Goal: Information Seeking & Learning: Learn about a topic

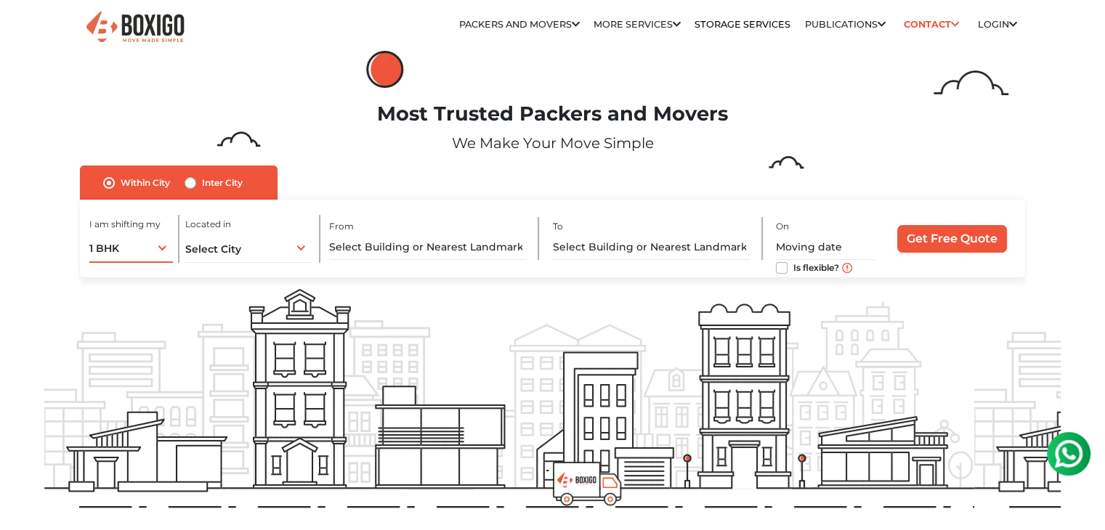
click at [162, 245] on div "1 BHK 1 BHK 2 BHK 3 BHK 3 + BHK FEW ITEMS" at bounding box center [131, 247] width 84 height 31
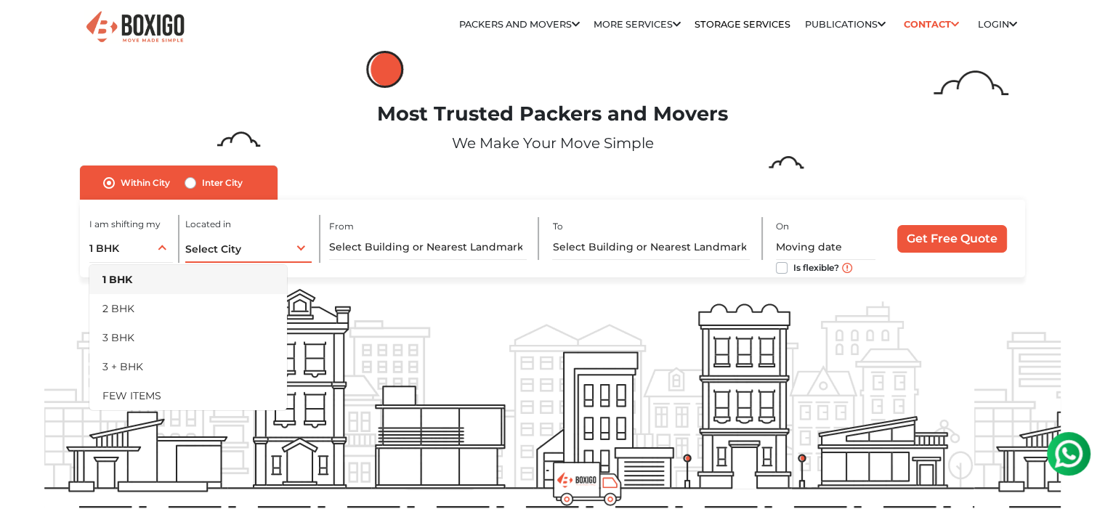
click at [302, 248] on div "Select City Select City [GEOGRAPHIC_DATA] [GEOGRAPHIC_DATA] [GEOGRAPHIC_DATA] […" at bounding box center [248, 247] width 126 height 31
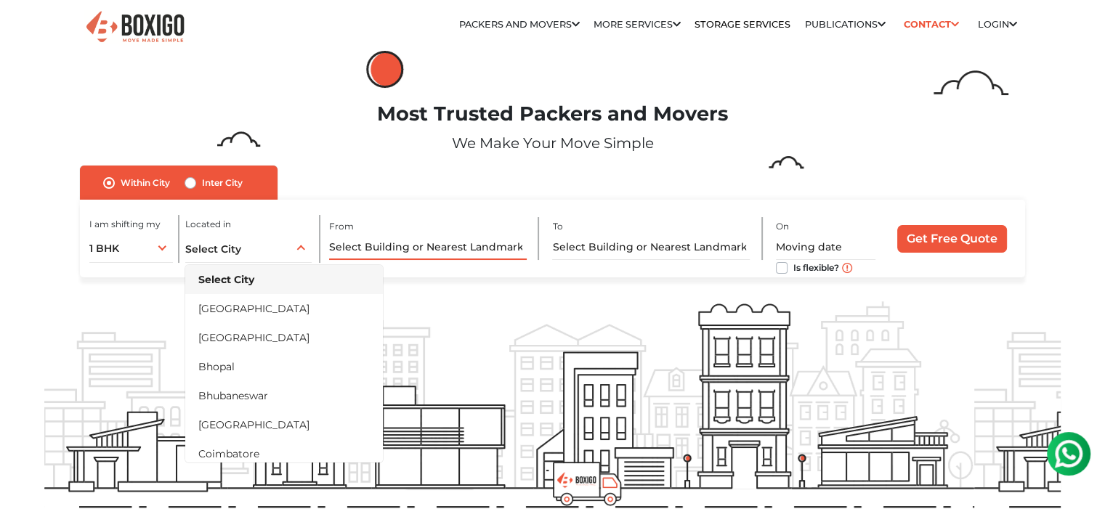
click at [462, 250] on input "text" at bounding box center [428, 247] width 198 height 25
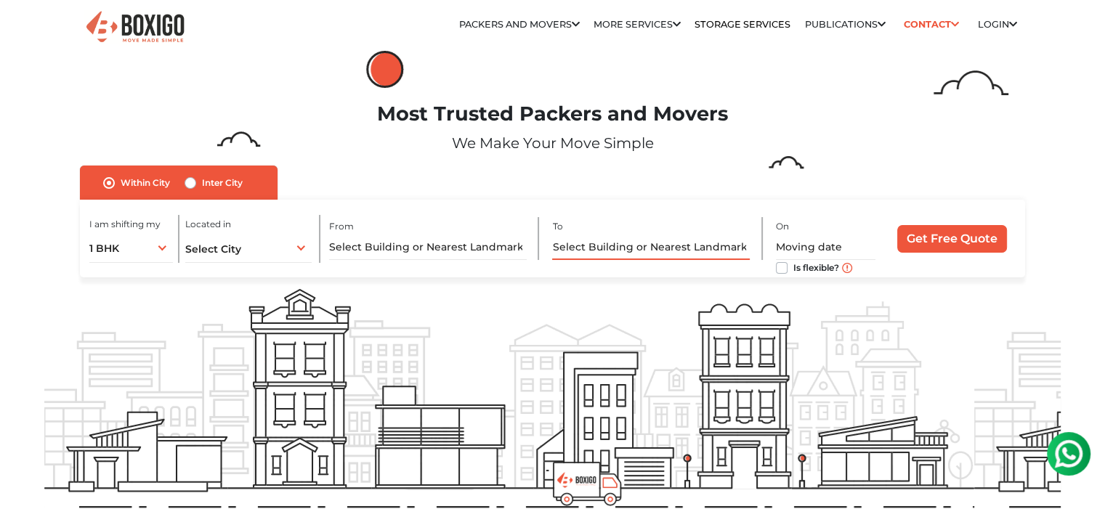
click at [636, 244] on input "text" at bounding box center [651, 247] width 198 height 25
click at [800, 244] on input "text" at bounding box center [826, 247] width 100 height 25
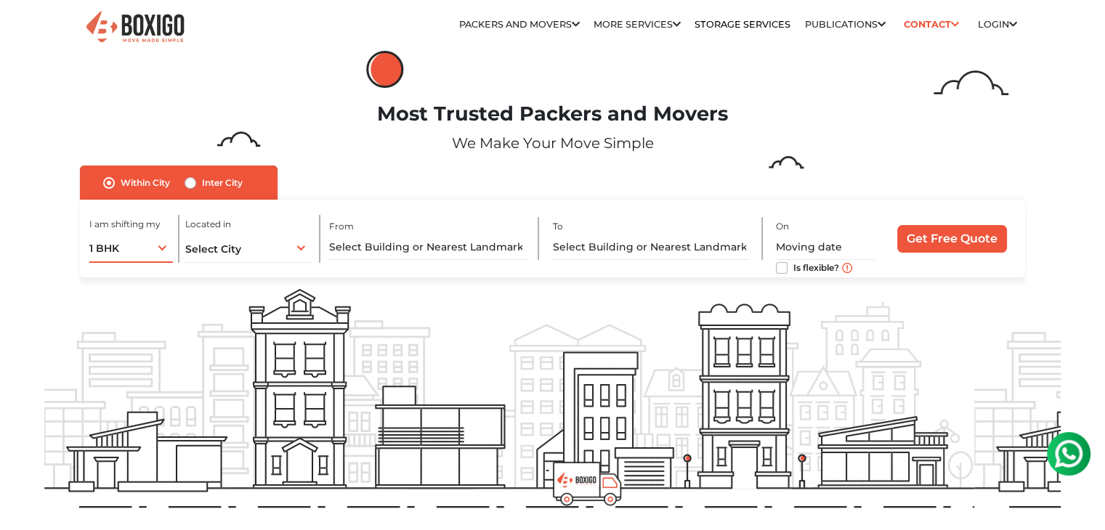
click at [158, 247] on div "1 BHK 1 BHK 2 BHK 3 BHK 3 + BHK FEW ITEMS" at bounding box center [131, 247] width 84 height 31
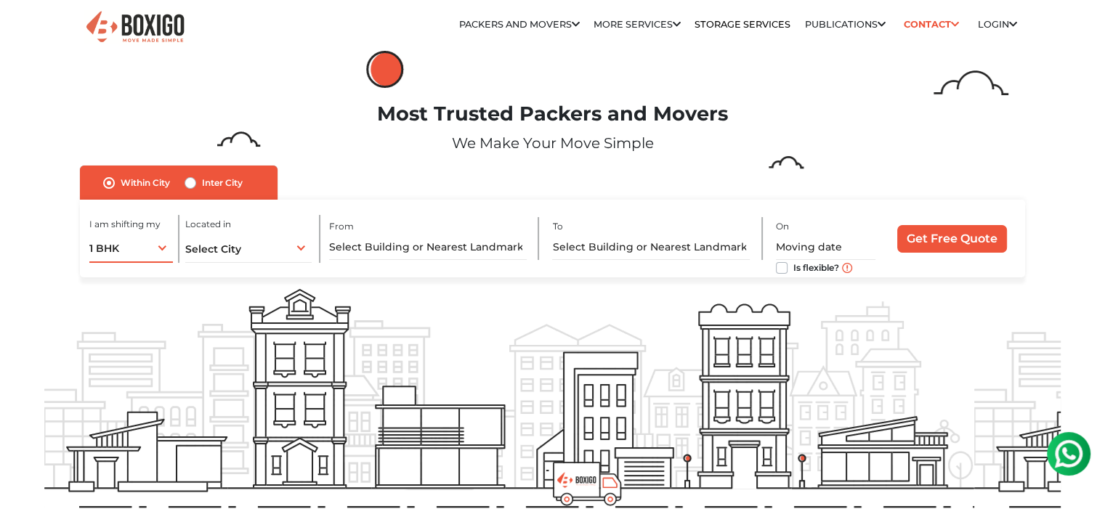
click at [163, 247] on div "1 BHK 1 BHK 2 BHK 3 BHK 3 + BHK FEW ITEMS" at bounding box center [131, 247] width 84 height 31
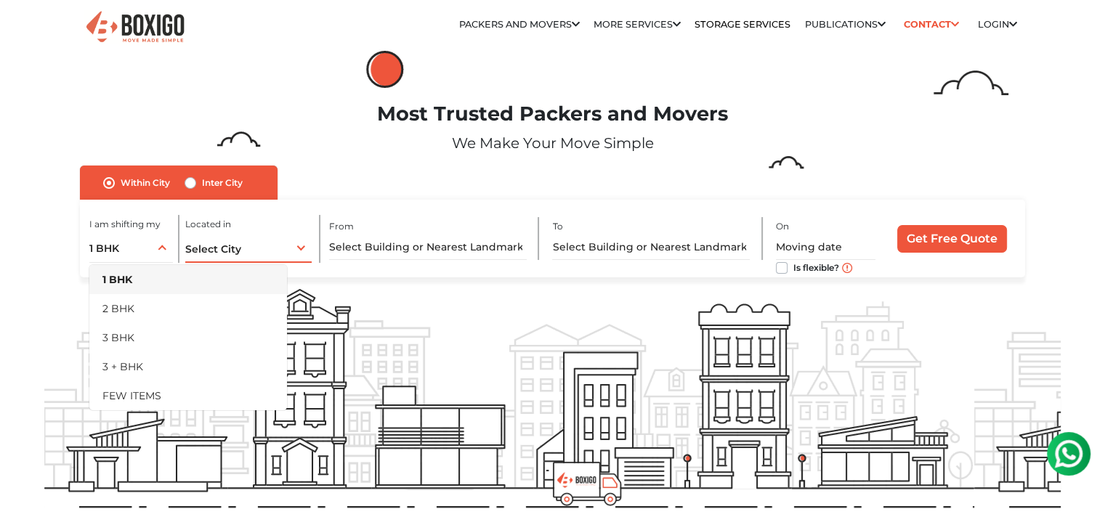
click at [299, 250] on div "Select City Select City [GEOGRAPHIC_DATA] [GEOGRAPHIC_DATA] [GEOGRAPHIC_DATA] […" at bounding box center [248, 247] width 126 height 31
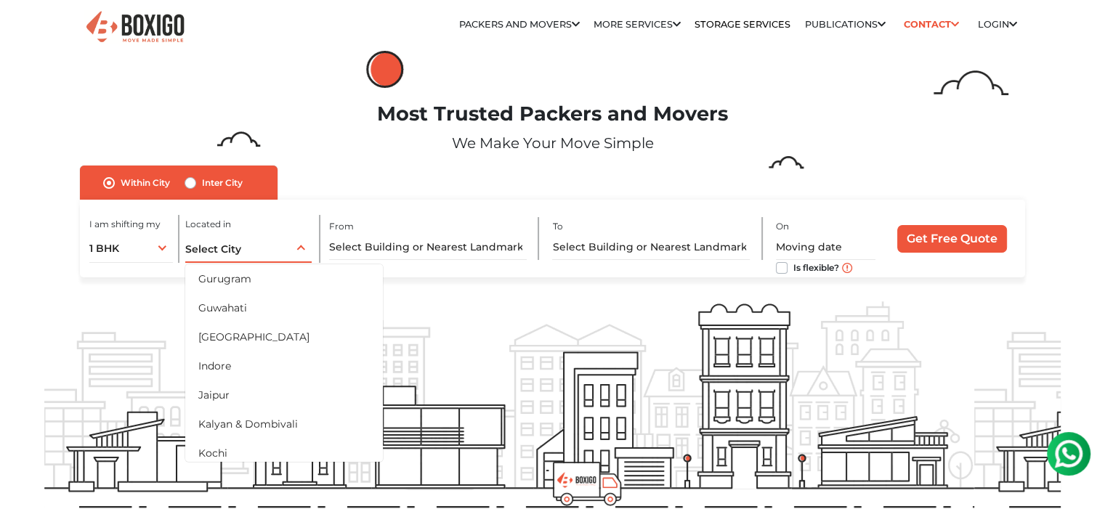
scroll to position [363, 0]
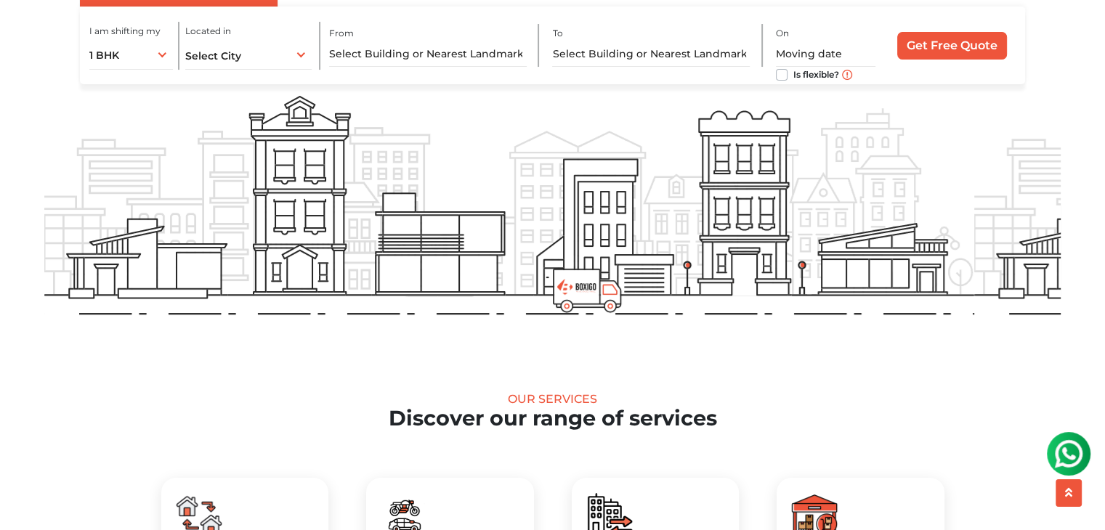
scroll to position [0, 0]
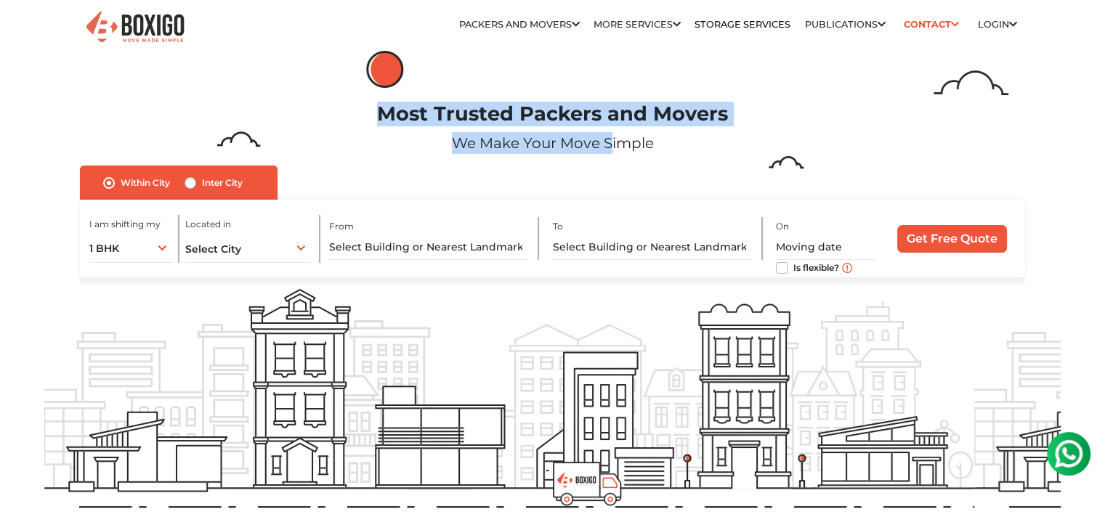
drag, startPoint x: 378, startPoint y: 111, endPoint x: 604, endPoint y: 146, distance: 229.3
click at [604, 146] on div "Most Trusted Packers and Movers We Make Your Move Simple" at bounding box center [552, 133] width 1038 height 63
click at [384, 139] on p "We Make Your Move Simple" at bounding box center [552, 143] width 1016 height 22
drag, startPoint x: 381, startPoint y: 114, endPoint x: 485, endPoint y: 137, distance: 107.2
click at [485, 137] on div "Most Trusted Packers and Movers We Make Your Move Simple" at bounding box center [552, 133] width 1038 height 63
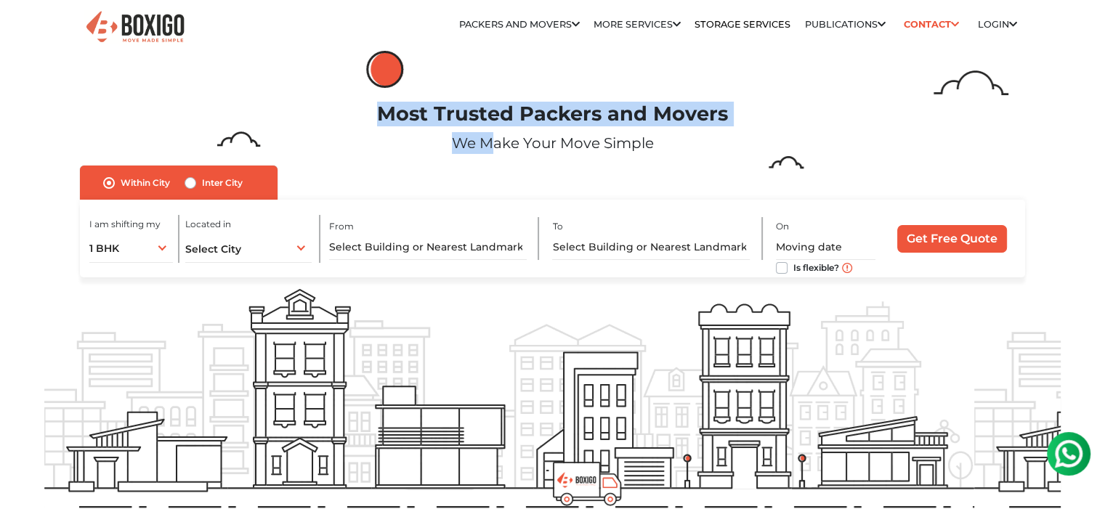
click at [424, 157] on div "Most Trusted Packers and Movers We Make Your Move Simple" at bounding box center [552, 133] width 1038 height 63
drag, startPoint x: 378, startPoint y: 117, endPoint x: 597, endPoint y: 143, distance: 220.9
click at [597, 143] on div "Most Trusted Packers and Movers We Make Your Move Simple" at bounding box center [552, 133] width 1038 height 63
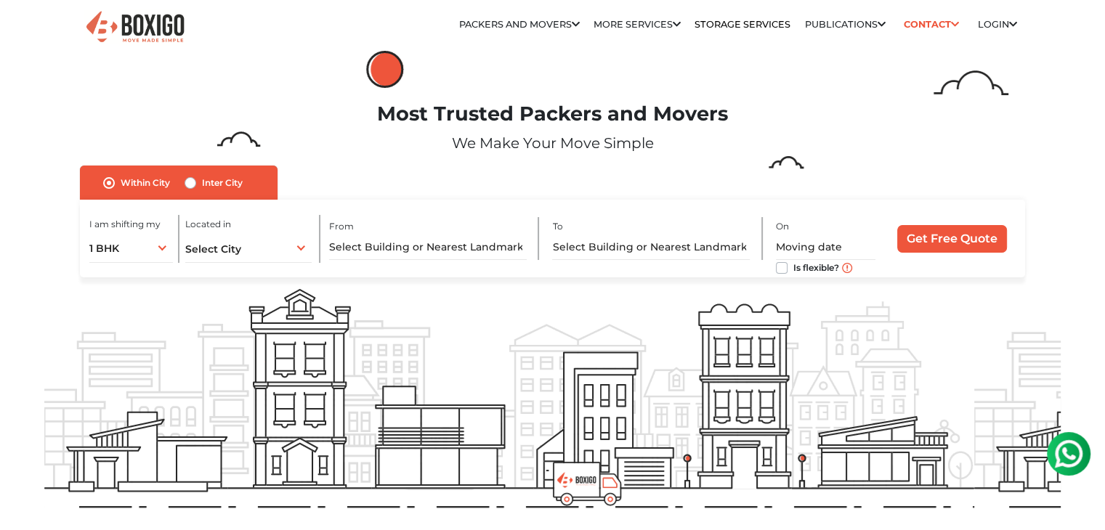
click at [671, 152] on p "We Make Your Move Simple" at bounding box center [552, 143] width 1016 height 22
drag, startPoint x: 655, startPoint y: 145, endPoint x: 379, endPoint y: 117, distance: 276.7
click at [379, 117] on div "Most Trusted Packers and Movers We Make Your Move Simple" at bounding box center [552, 133] width 1038 height 63
copy div "Most Trusted Packers and Movers We Make Your Move Simple"
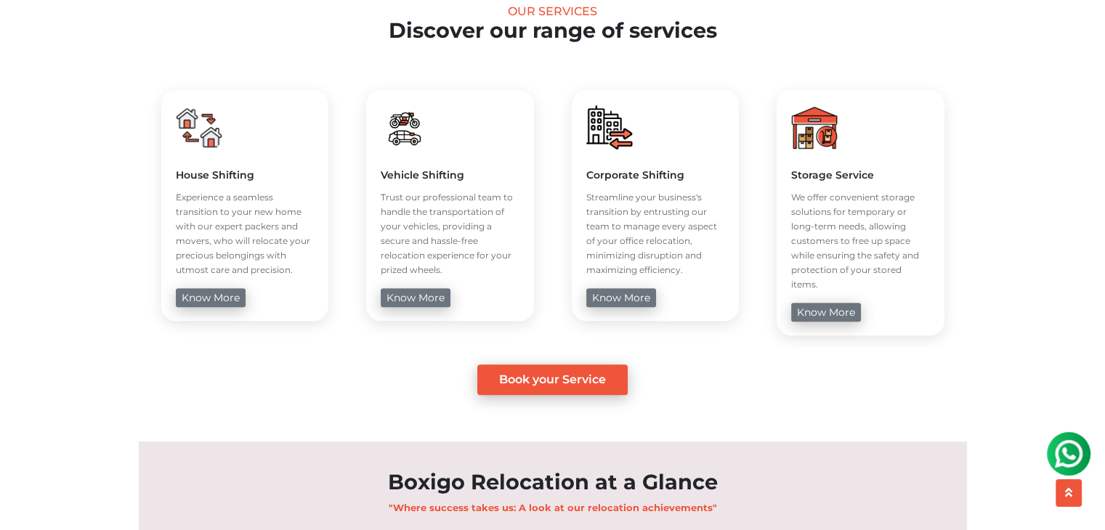
scroll to position [509, 0]
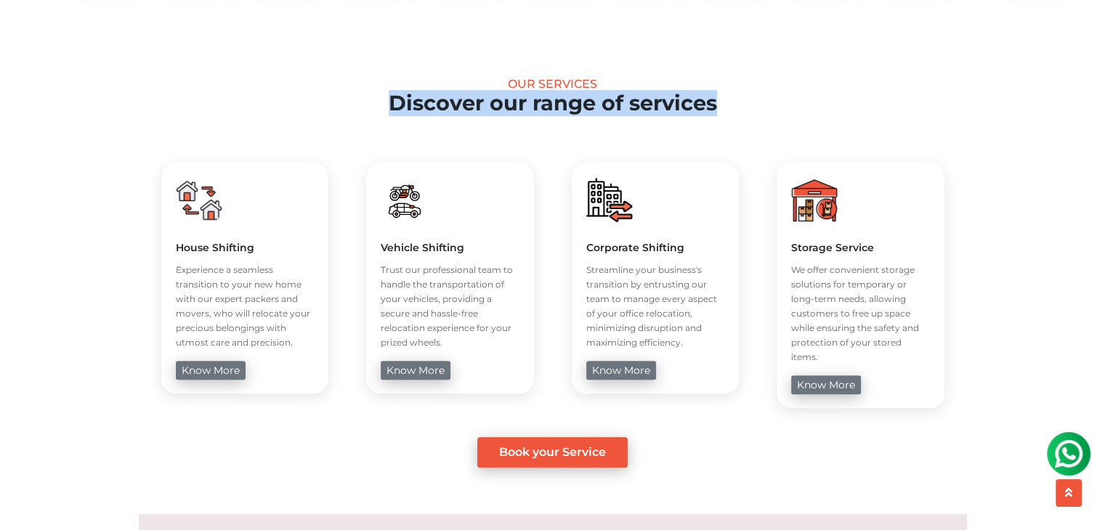
drag, startPoint x: 378, startPoint y: 96, endPoint x: 725, endPoint y: 114, distance: 347.7
click at [725, 114] on h2 "Discover our range of services" at bounding box center [552, 103] width 1016 height 25
click at [810, 92] on h2 "Discover our range of services" at bounding box center [552, 103] width 1016 height 25
drag, startPoint x: 496, startPoint y: 82, endPoint x: 735, endPoint y: 96, distance: 239.4
click at [735, 96] on div "Our Services Discover our range of services" at bounding box center [552, 96] width 1016 height 39
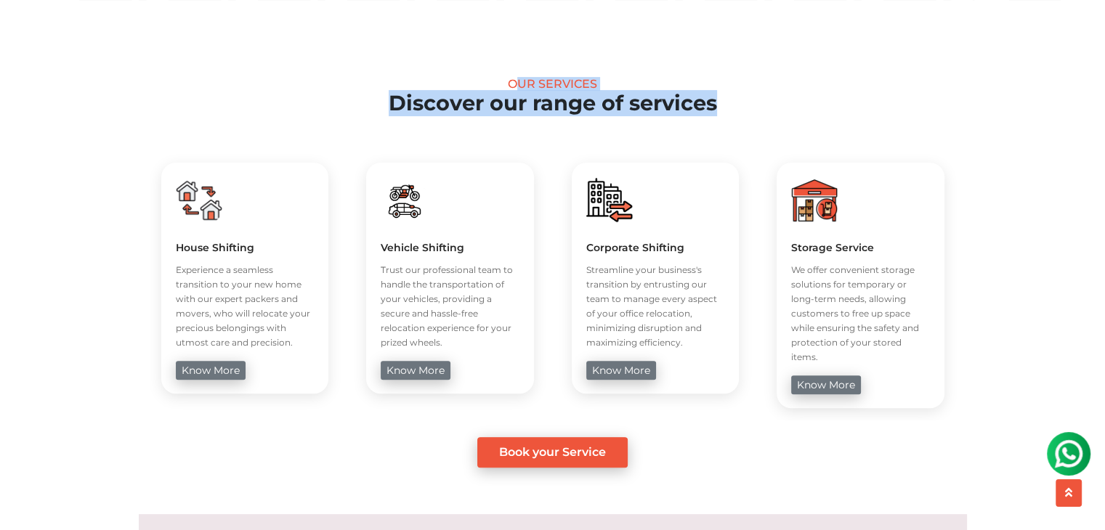
copy div "Our Services Discover our range of services"
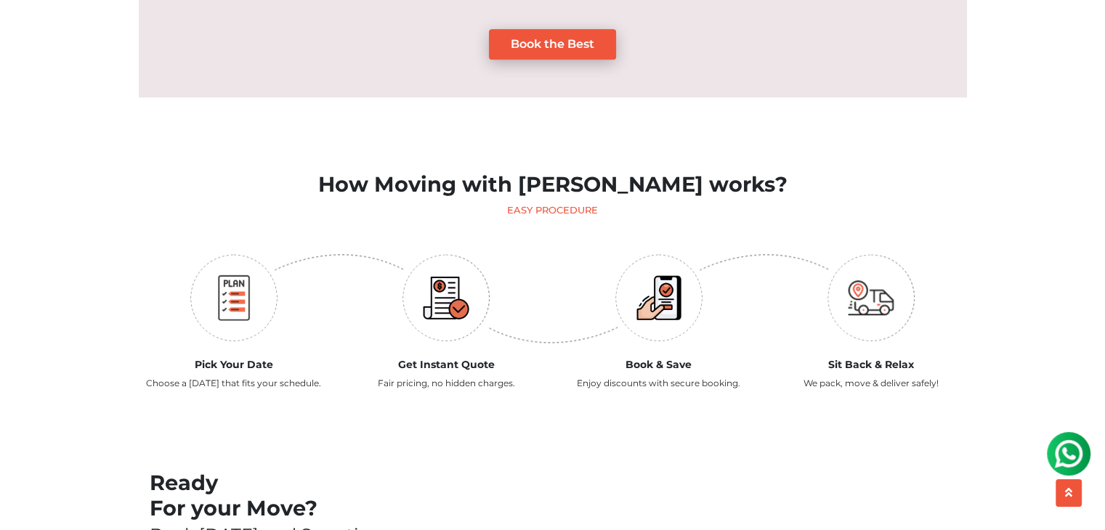
scroll to position [1391, 0]
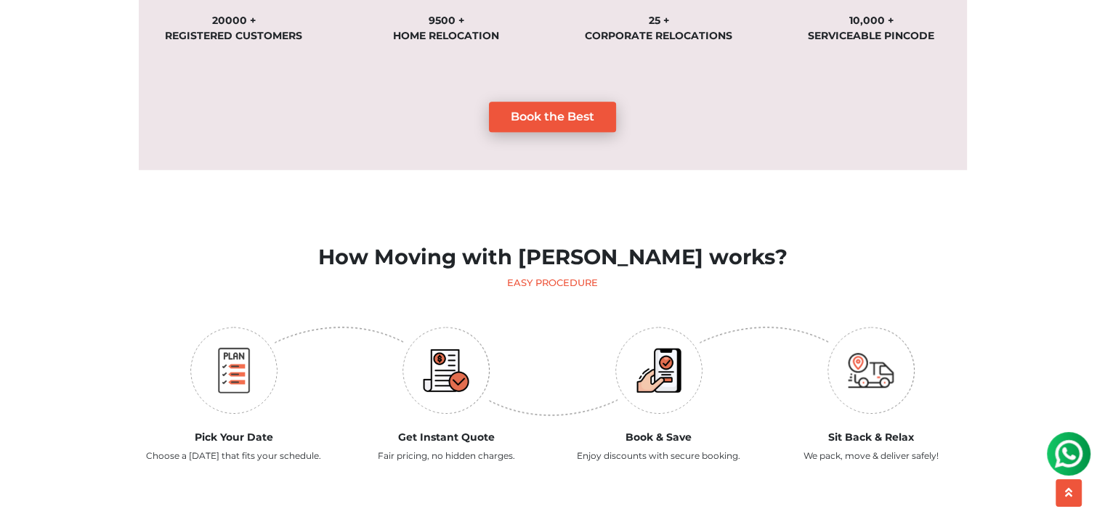
click at [432, 246] on h2 "How Moving with [PERSON_NAME] works?" at bounding box center [553, 257] width 828 height 25
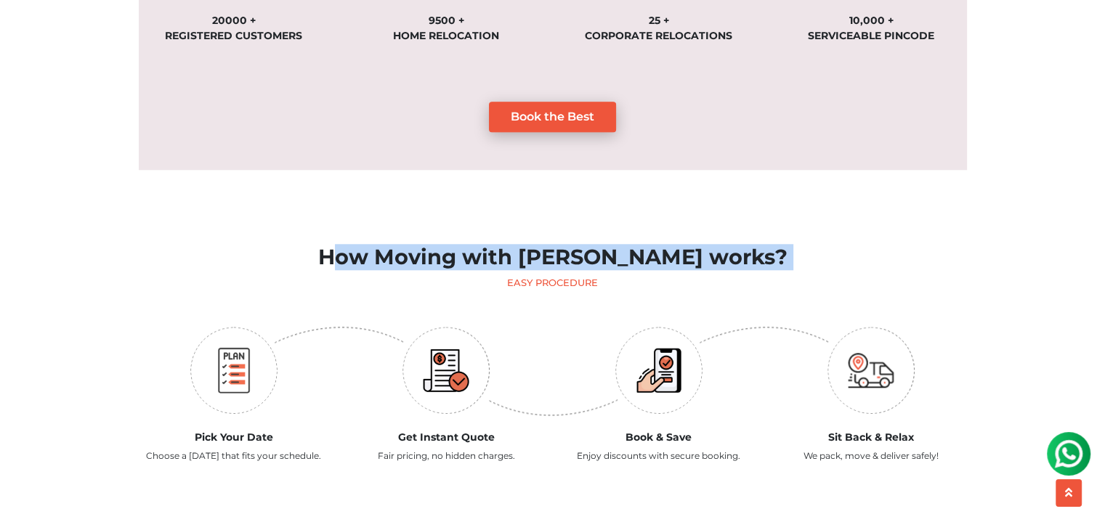
click at [432, 246] on h2 "How Moving with [PERSON_NAME] works?" at bounding box center [553, 257] width 828 height 25
copy div "How Moving with [PERSON_NAME] works?"
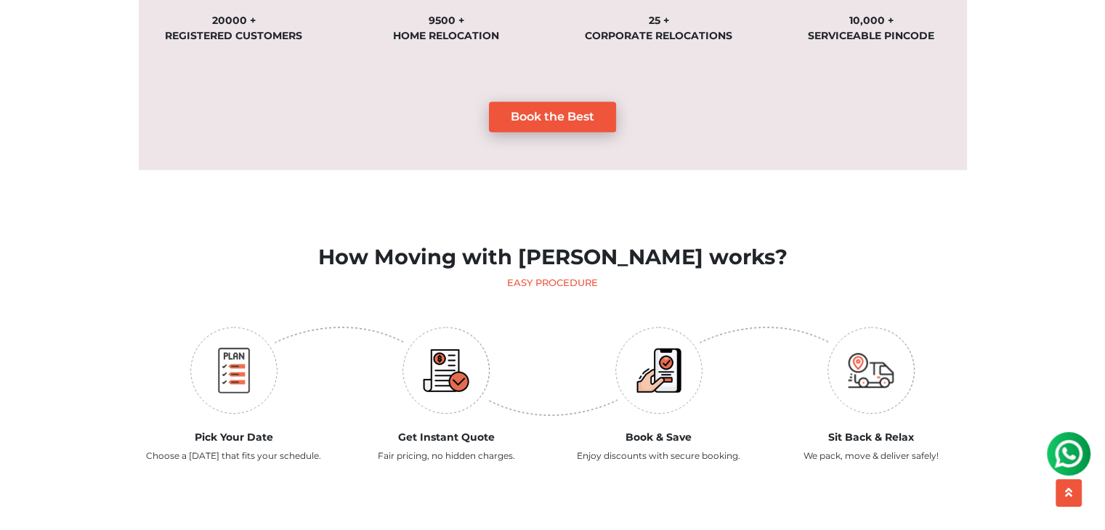
click at [439, 276] on section "How Moving with [PERSON_NAME] works? Easy Procedure Pick Your Date Choose a [DA…" at bounding box center [553, 355] width 828 height 278
drag, startPoint x: 372, startPoint y: 243, endPoint x: 615, endPoint y: 268, distance: 244.7
click at [615, 268] on div "How Moving with [PERSON_NAME] works? Easy Procedure" at bounding box center [553, 267] width 828 height 45
copy div "How Moving with [PERSON_NAME] works? Easy Procedure"
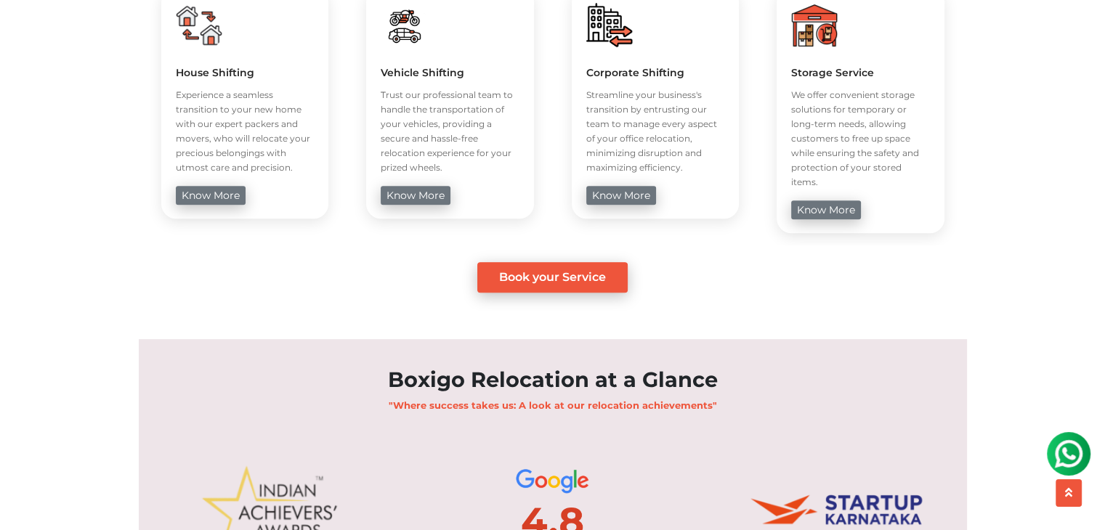
scroll to position [665, 0]
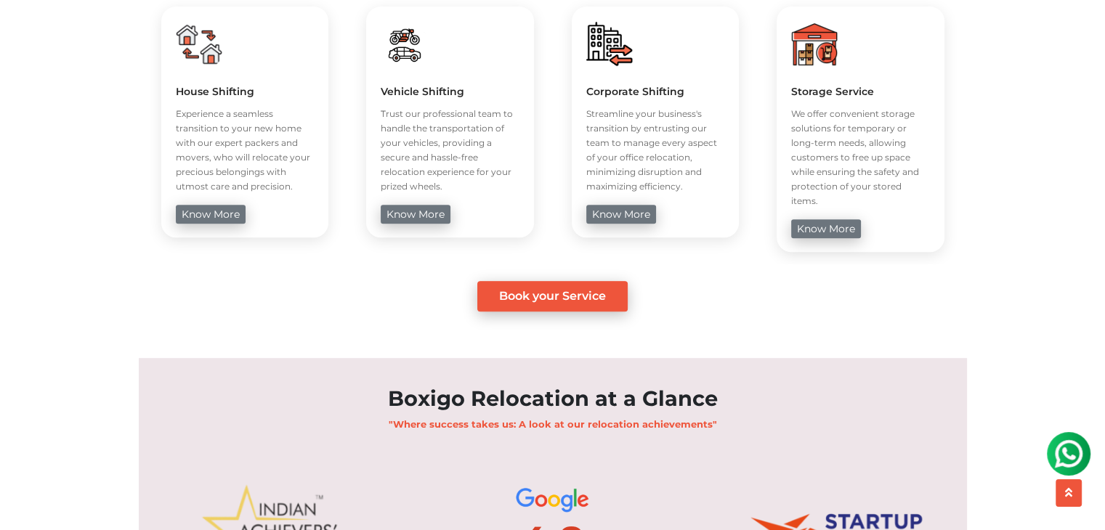
click at [613, 88] on h5 "Corporate Shifting" at bounding box center [655, 91] width 139 height 13
copy div "Corporate Shifting"
click at [587, 118] on p "Streamline your business's transition by entrusting our team to manage every as…" at bounding box center [655, 150] width 139 height 87
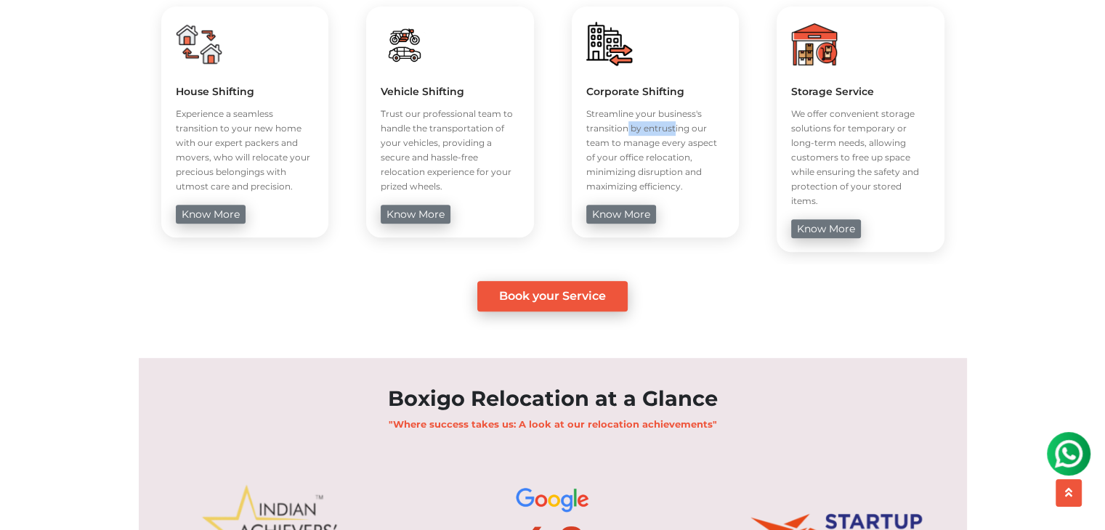
click at [587, 118] on p "Streamline your business's transition by entrusting our team to manage every as…" at bounding box center [655, 150] width 139 height 87
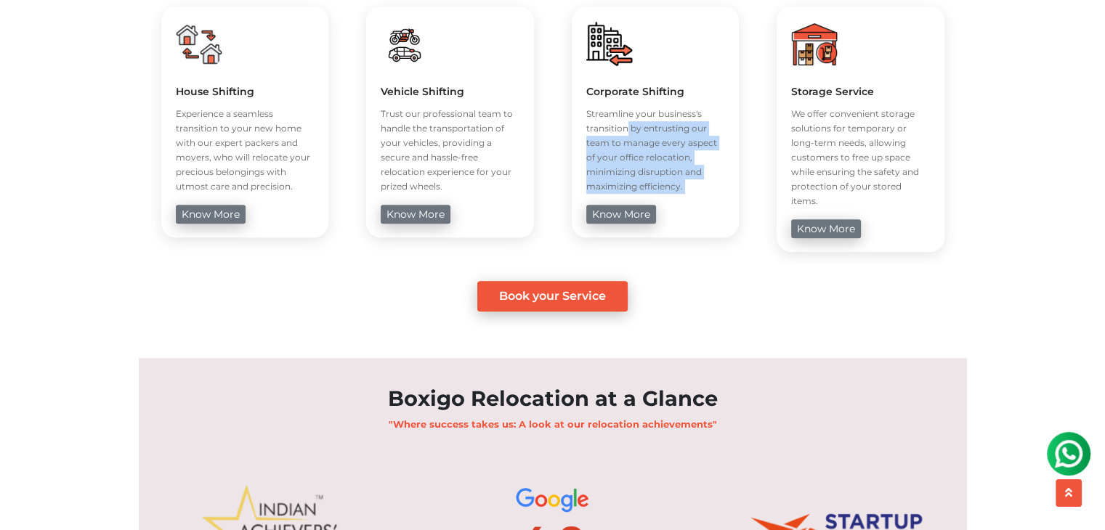
click at [587, 118] on p "Streamline your business's transition by entrusting our team to manage every as…" at bounding box center [655, 150] width 139 height 87
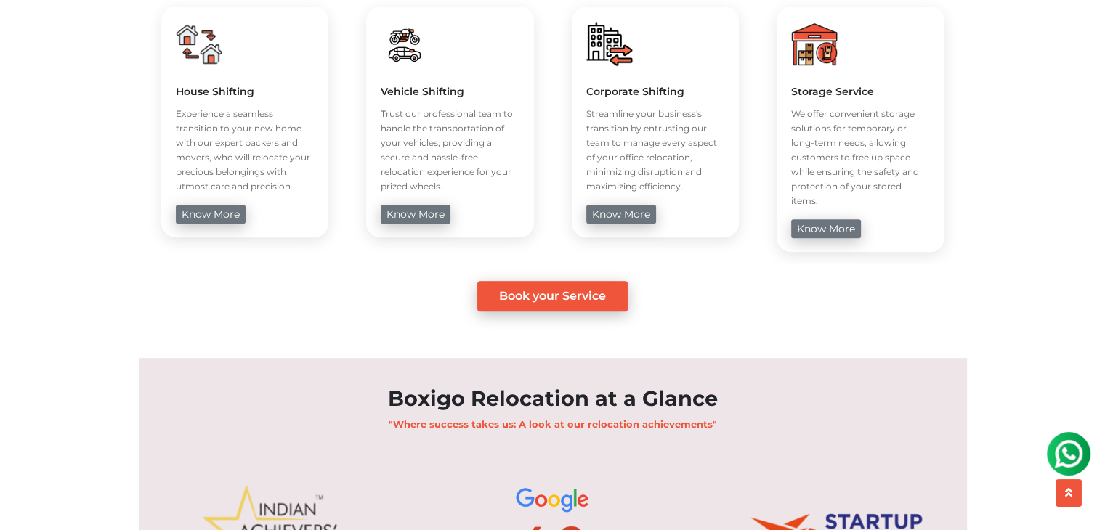
click at [803, 94] on h5 "Storage Service" at bounding box center [860, 91] width 139 height 13
copy div "Storage Service"
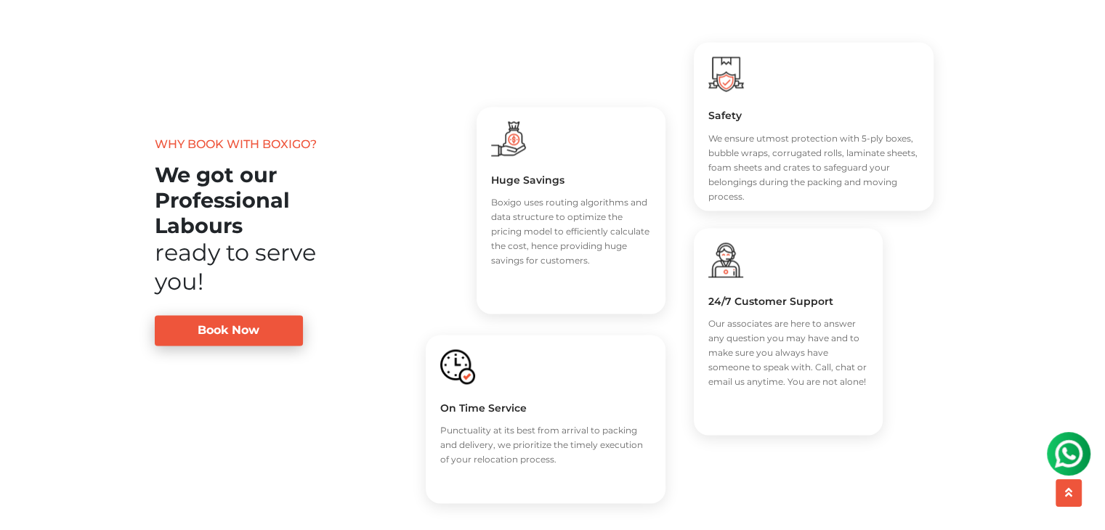
scroll to position [2190, 0]
